Goal: Task Accomplishment & Management: Complete application form

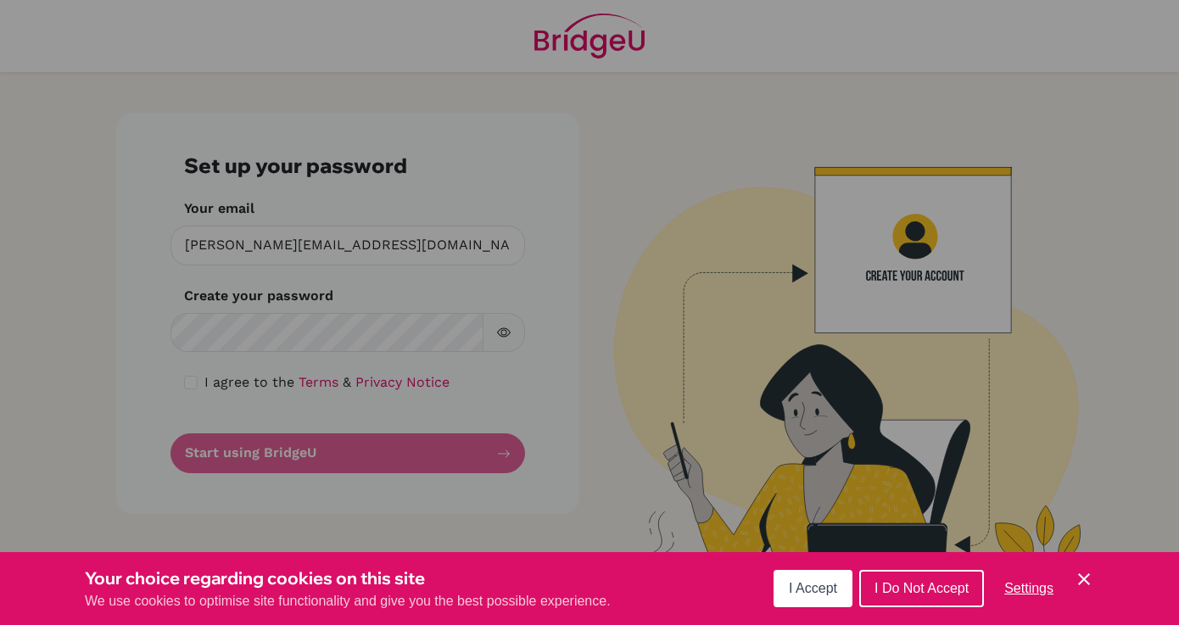
click at [810, 581] on span "I Accept" at bounding box center [813, 588] width 48 height 14
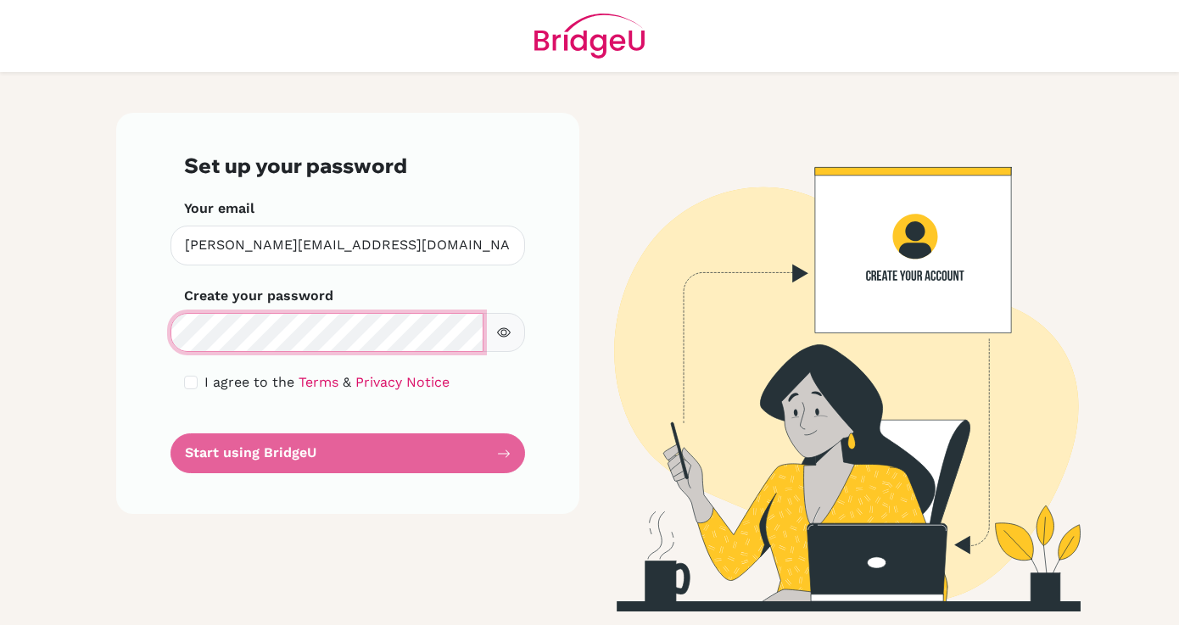
click at [102, 304] on main "Set up your password Your email [PERSON_NAME][EMAIL_ADDRESS][DOMAIN_NAME] Inval…" at bounding box center [589, 312] width 1179 height 625
click at [199, 385] on div "I agree to the Terms & Privacy Notice" at bounding box center [347, 382] width 327 height 20
click at [192, 384] on input "checkbox" at bounding box center [191, 383] width 14 height 14
checkbox input "true"
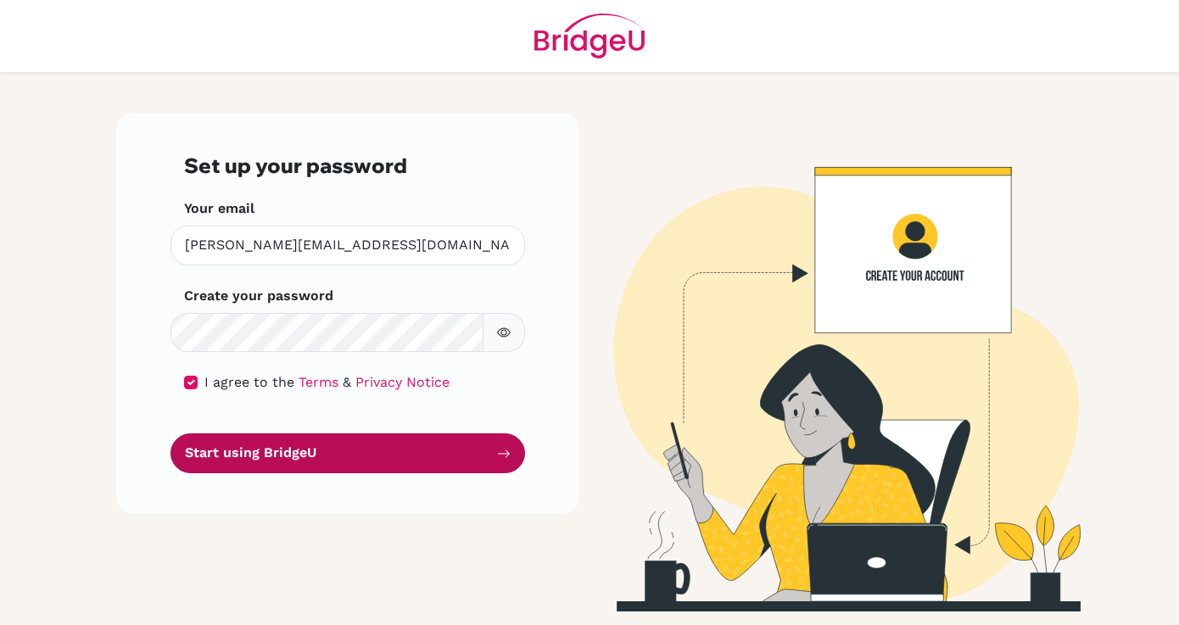
click at [262, 457] on button "Start using BridgeU" at bounding box center [348, 454] width 355 height 40
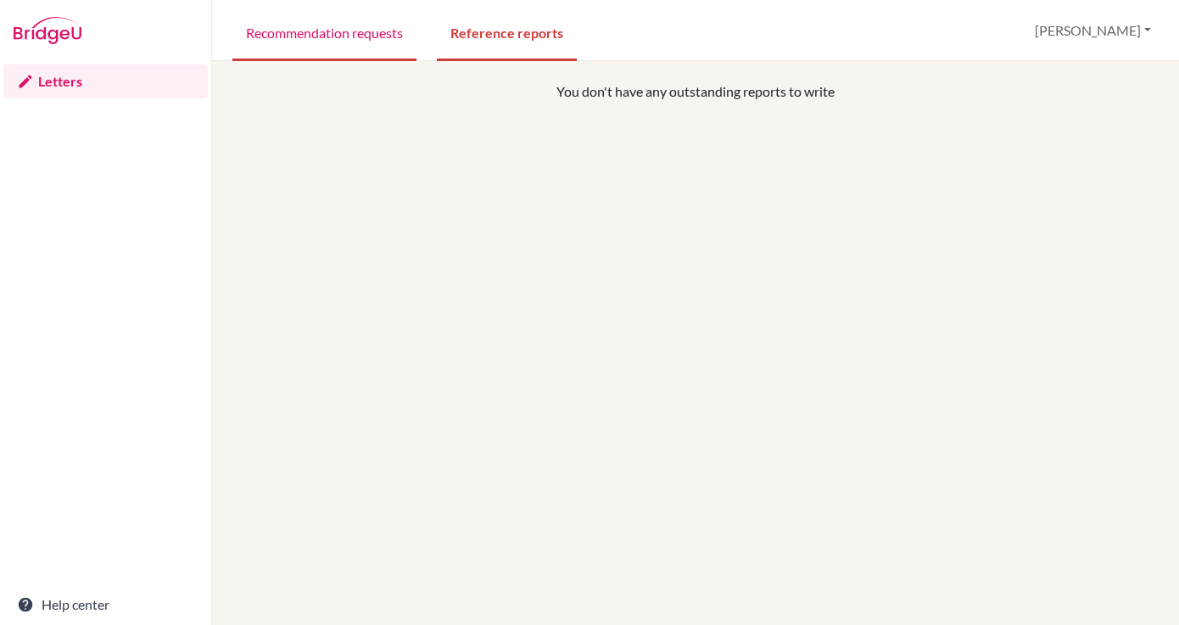
click at [378, 41] on link "Recommendation requests" at bounding box center [324, 32] width 184 height 59
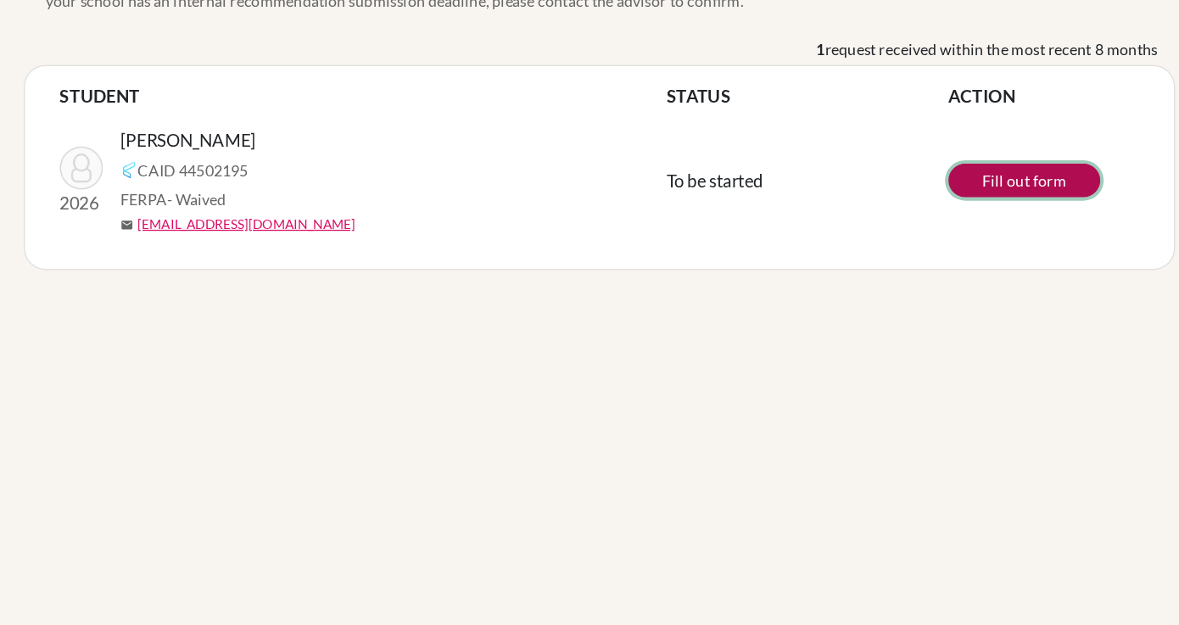
click at [1044, 257] on link "Fill out form" at bounding box center [1028, 249] width 119 height 26
